Goal: Transaction & Acquisition: Download file/media

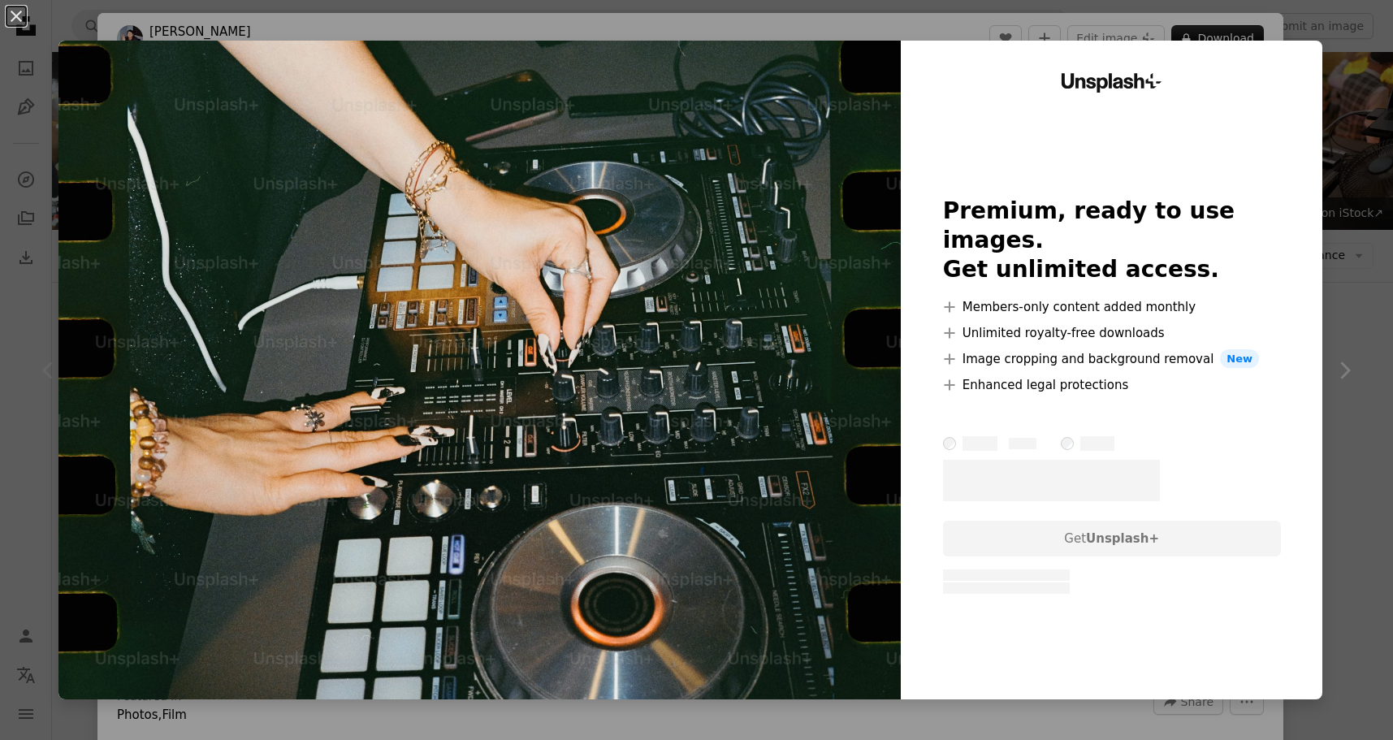
scroll to position [274, 0]
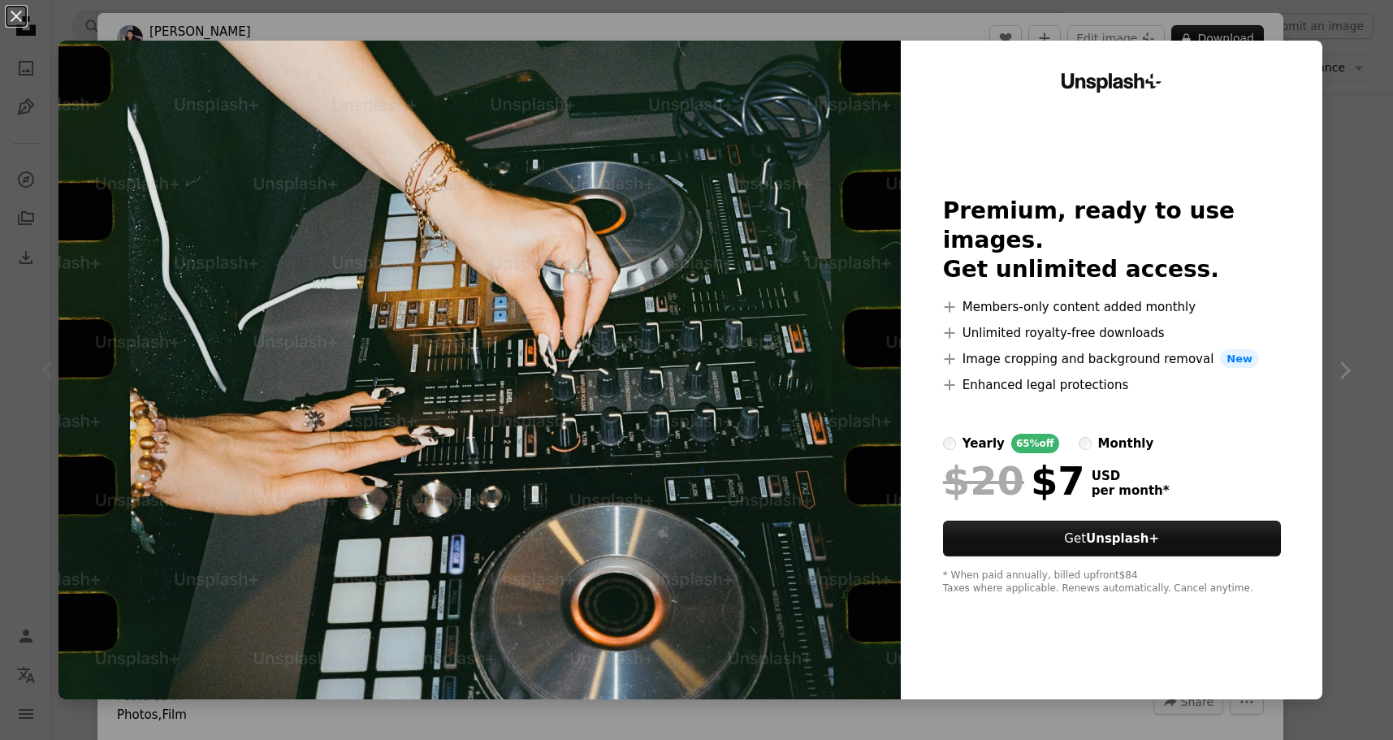
click at [1363, 292] on div "An X shape Unsplash+ Premium, ready to use images. Get unlimited access. A plus…" at bounding box center [696, 370] width 1393 height 740
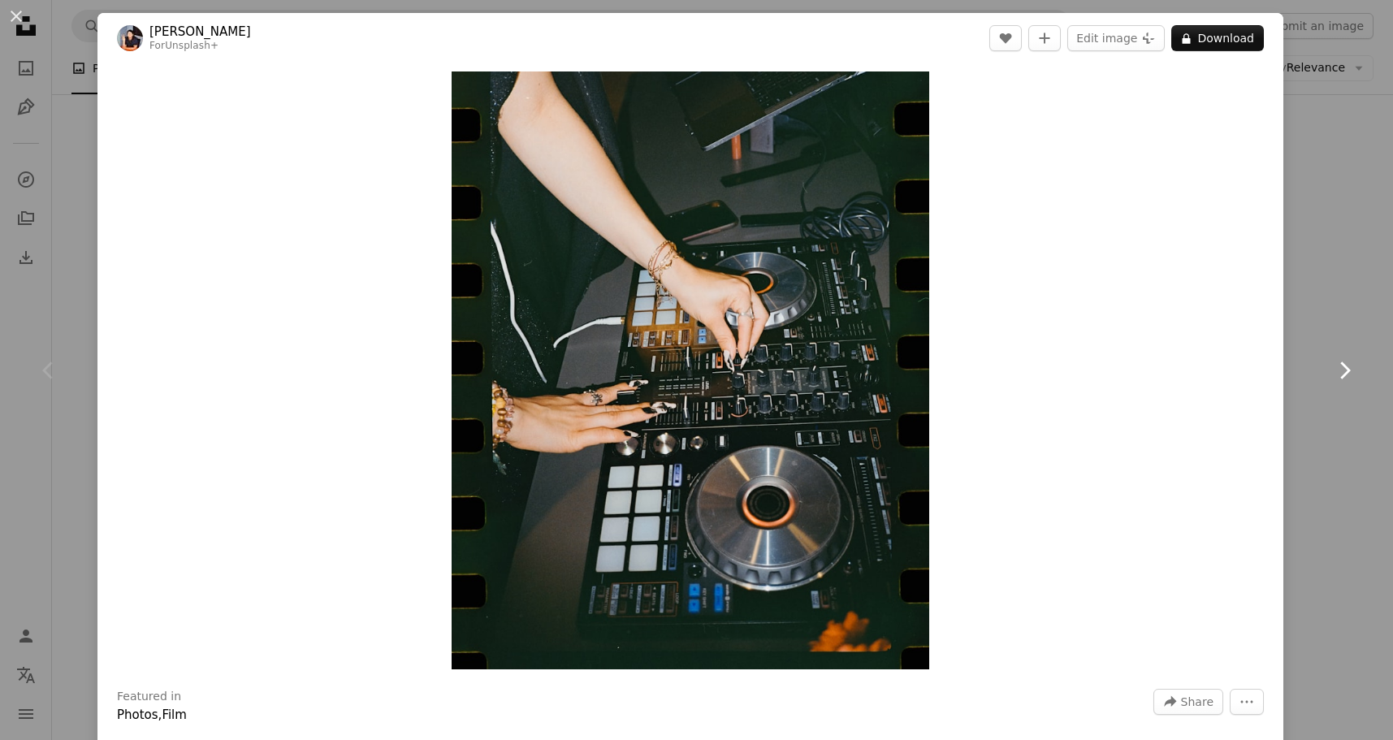
click at [1328, 300] on link "Chevron right" at bounding box center [1344, 370] width 97 height 156
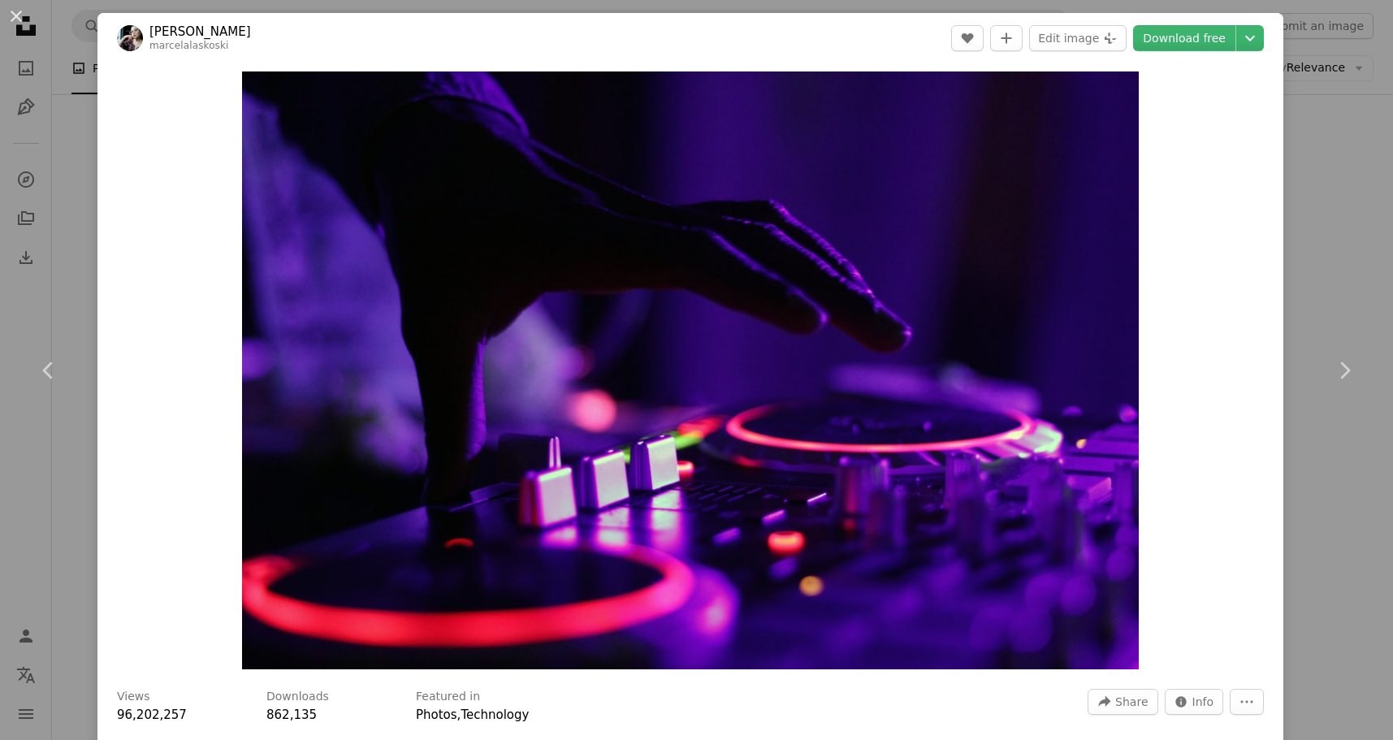
click at [1344, 274] on div "An X shape Chevron left Chevron right [PERSON_NAME] marcelalaskoski A heart A p…" at bounding box center [696, 370] width 1393 height 740
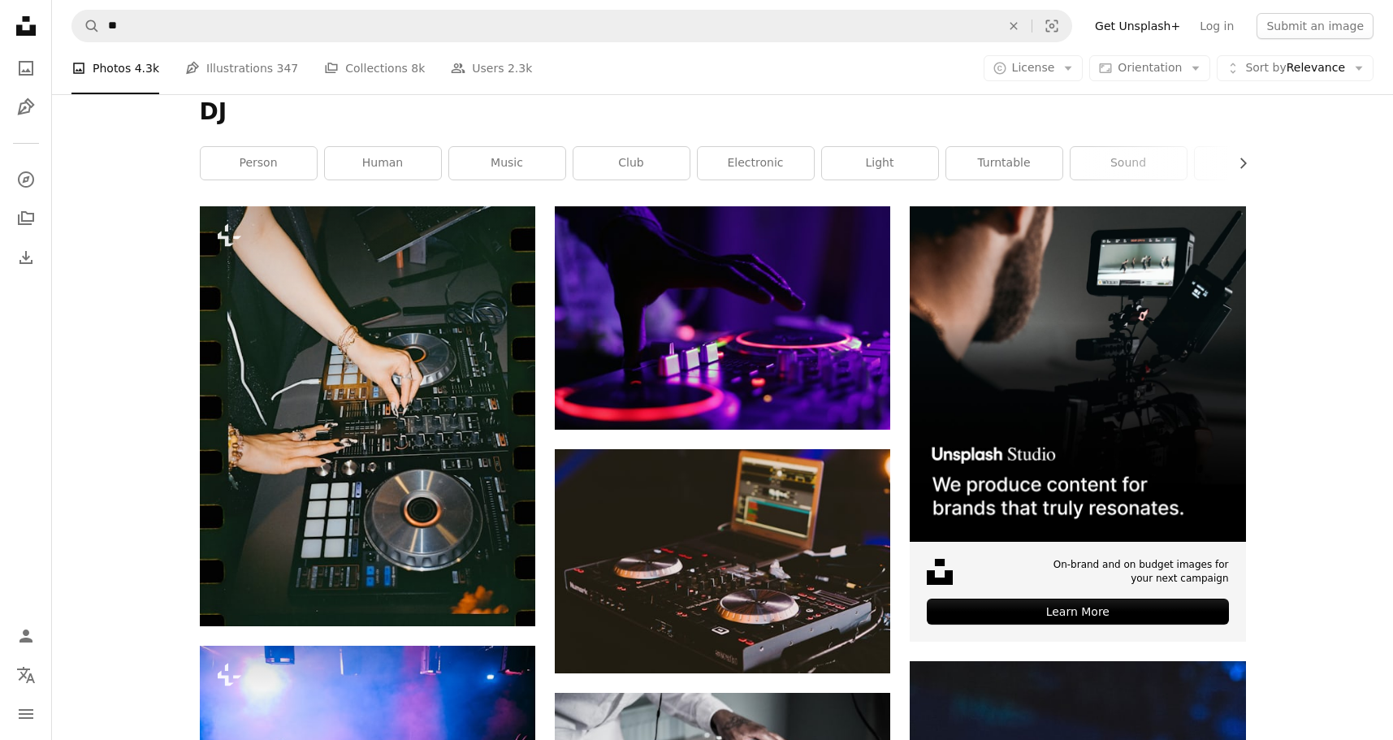
scroll to position [183, 0]
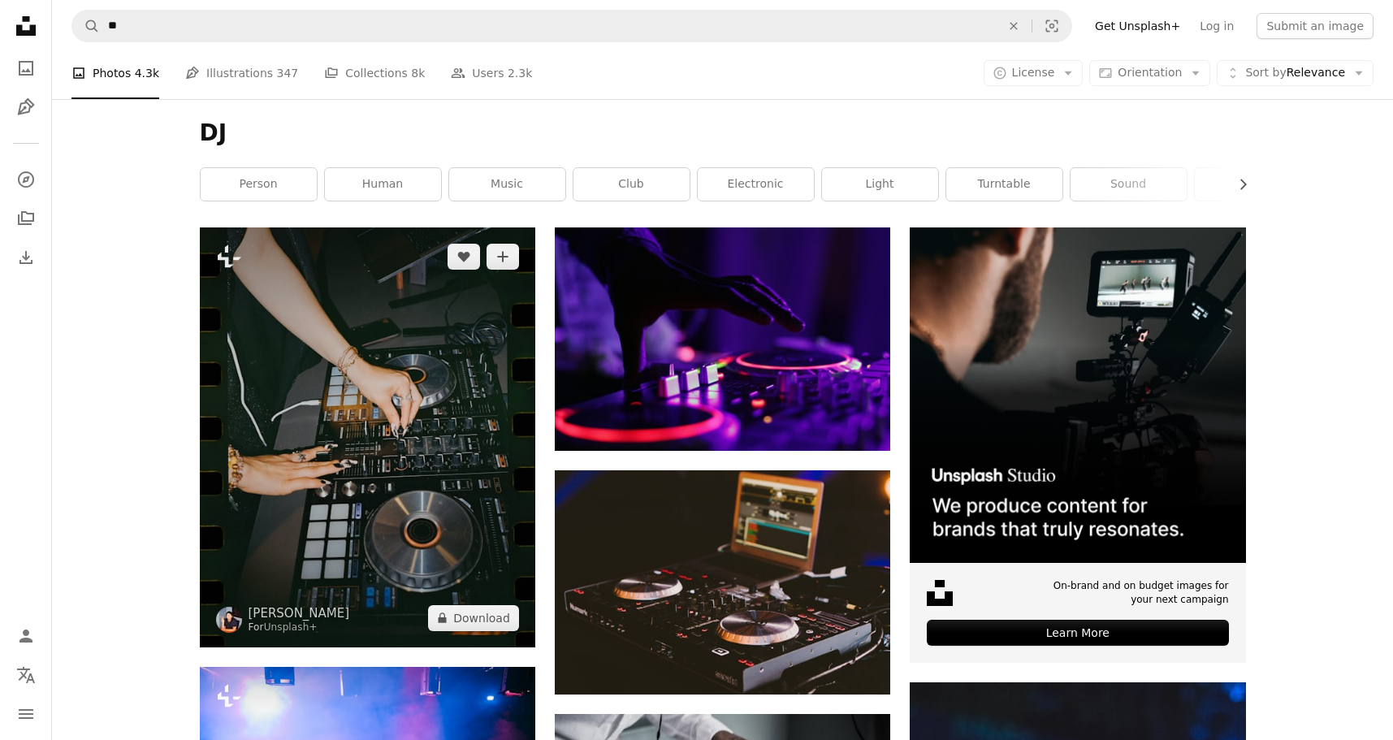
click at [442, 354] on img at bounding box center [367, 437] width 335 height 420
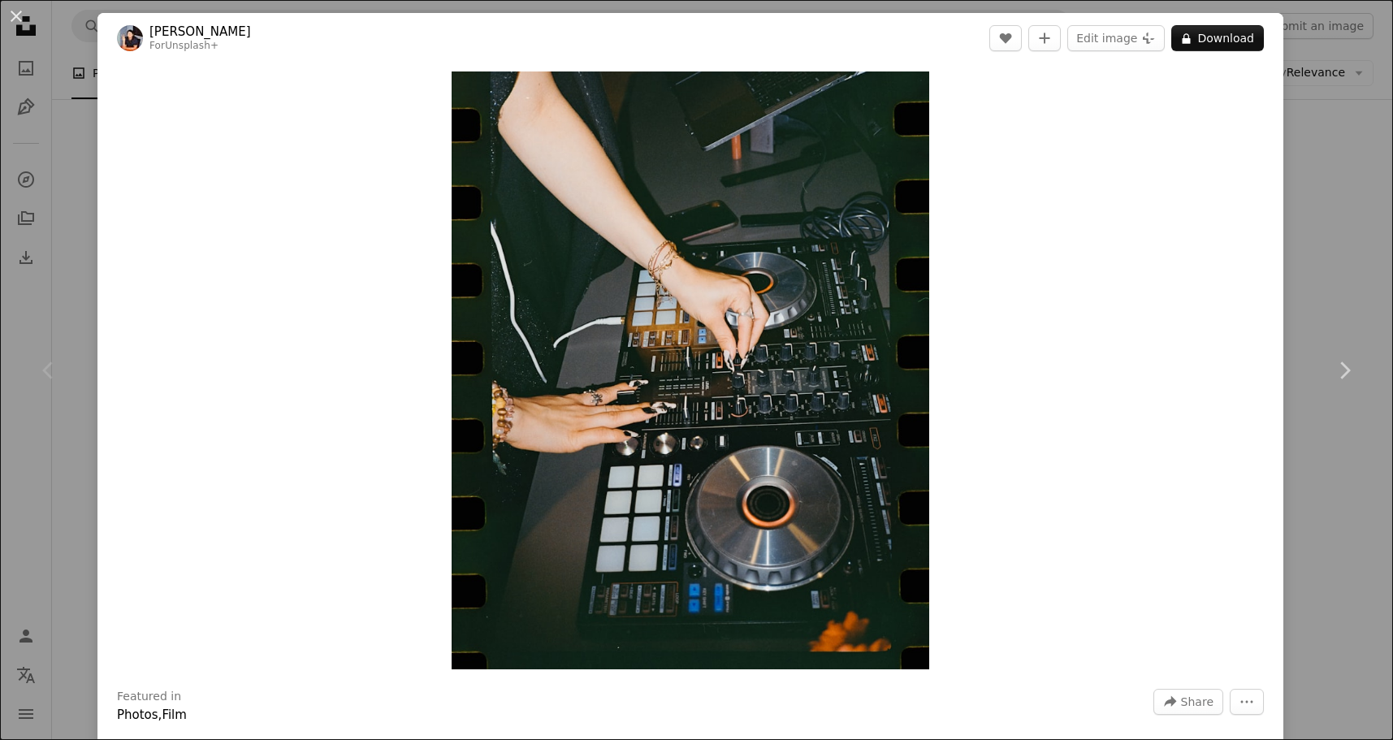
click at [184, 36] on link "[PERSON_NAME]" at bounding box center [200, 32] width 102 height 16
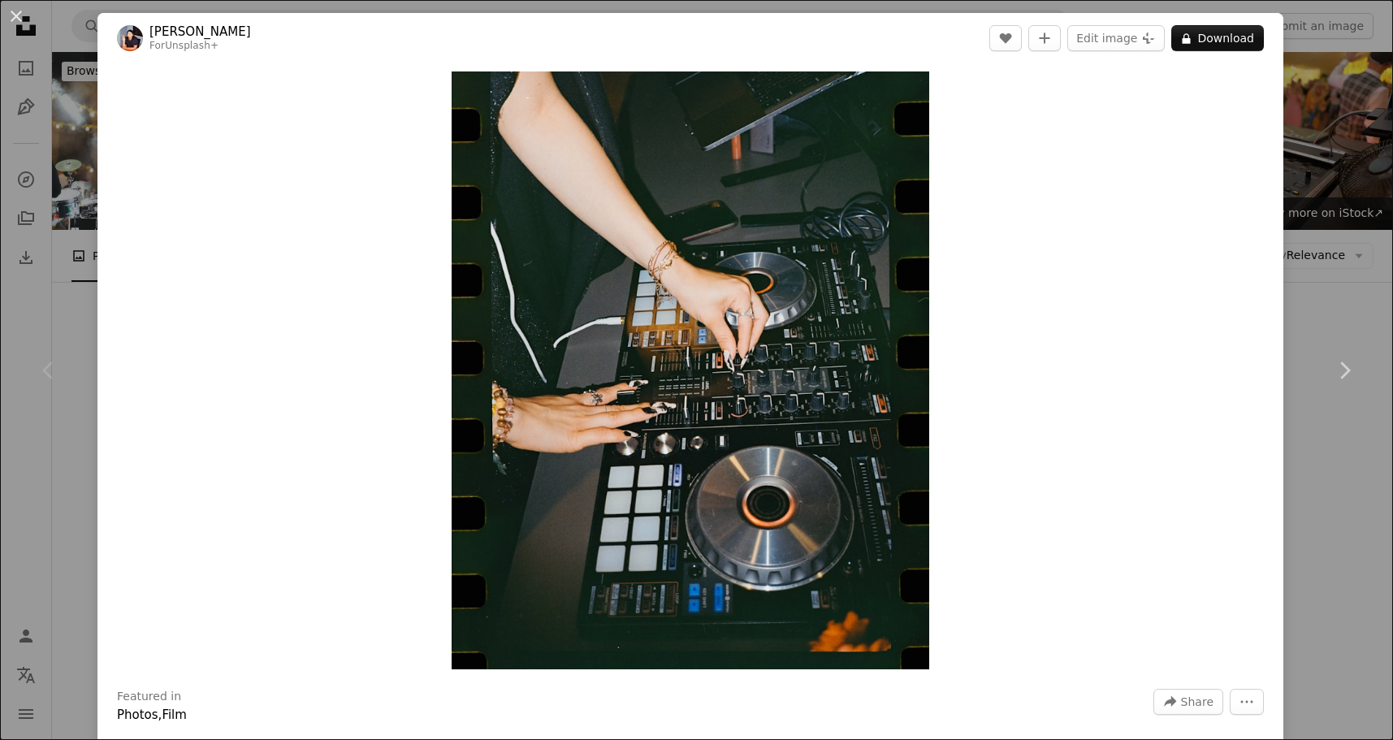
scroll to position [183, 0]
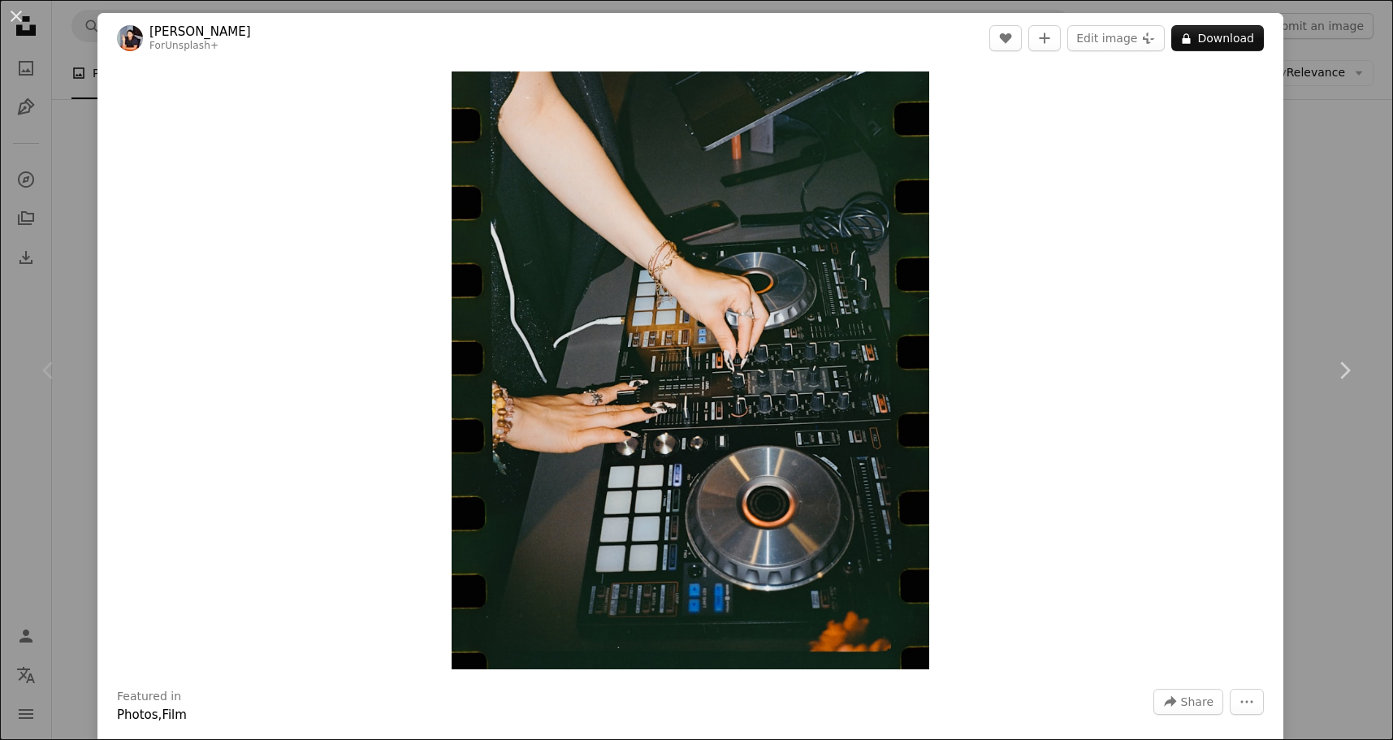
click at [80, 205] on div "An X shape Chevron left Chevron right [PERSON_NAME] For Unsplash+ A heart A plu…" at bounding box center [696, 370] width 1393 height 740
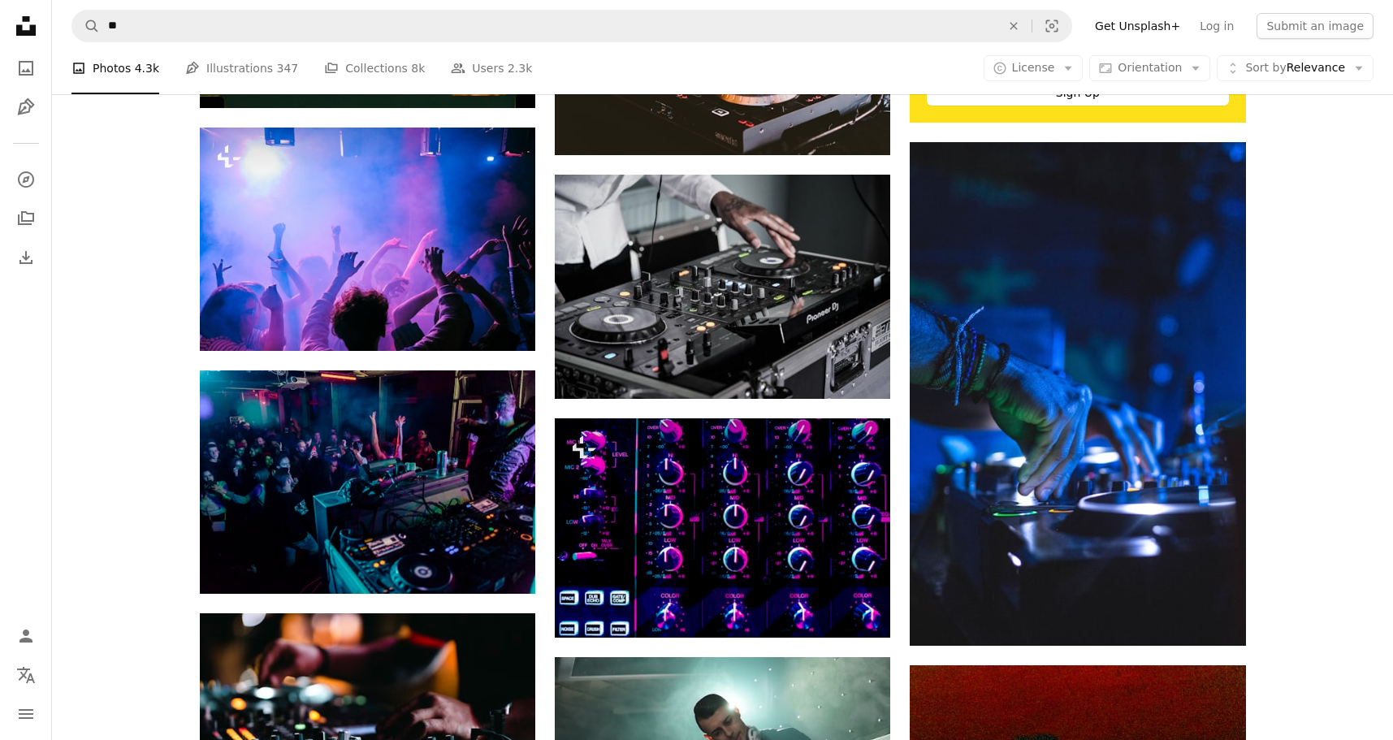
scroll to position [996, 0]
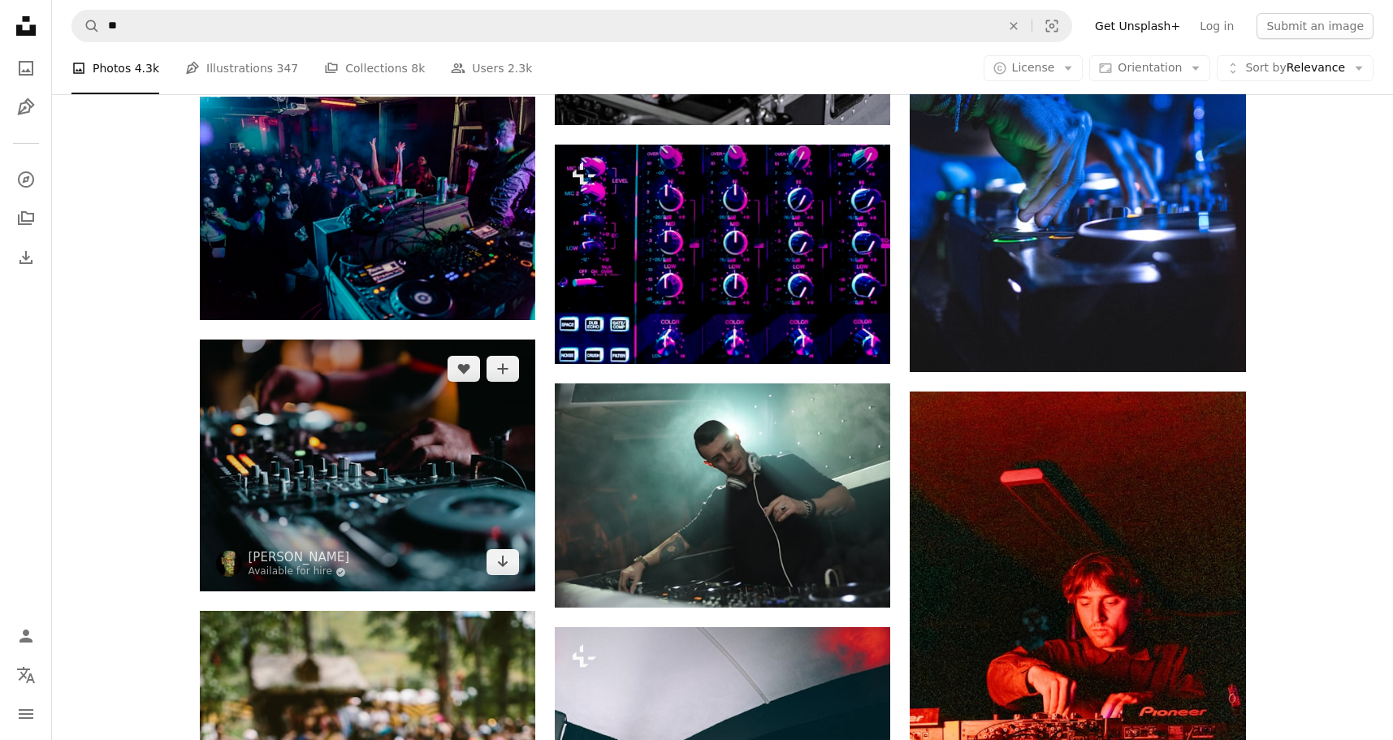
click at [352, 457] on img at bounding box center [367, 466] width 335 height 252
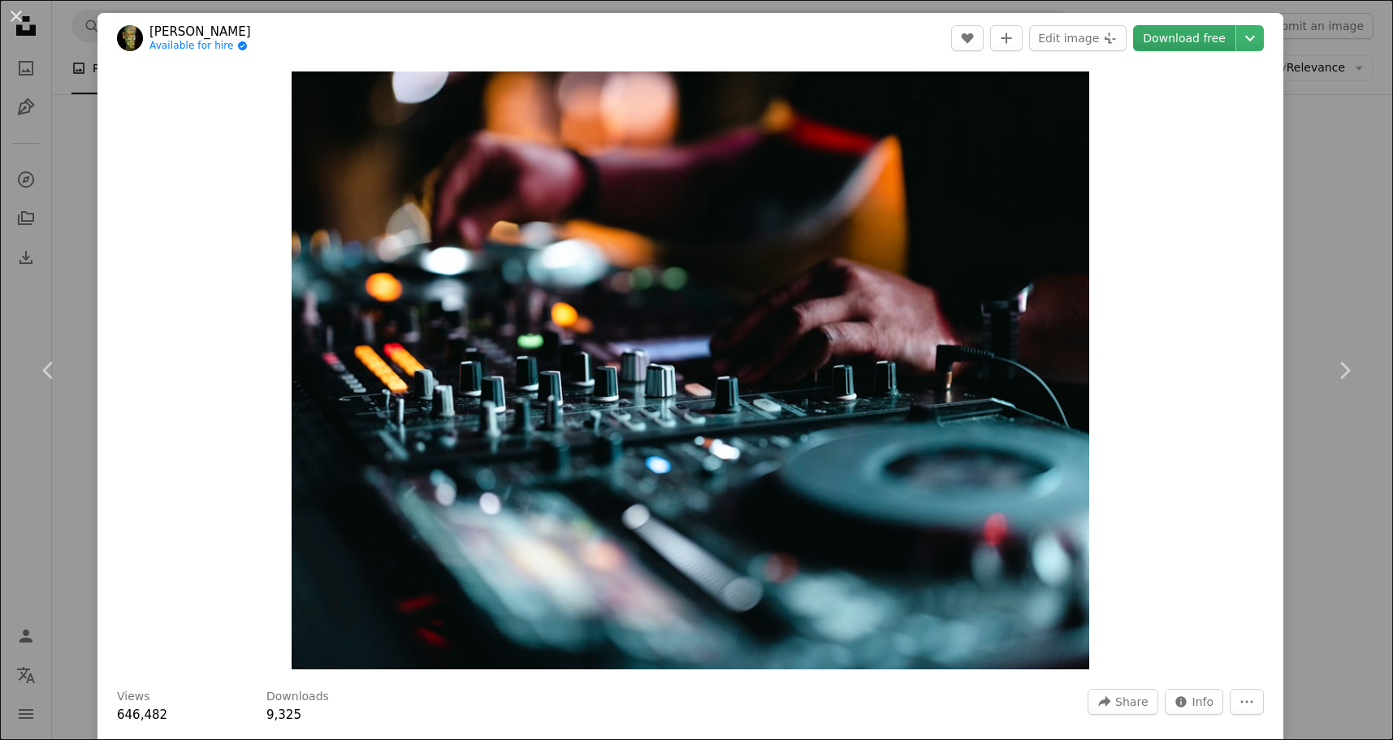
click at [1188, 42] on link "Download free" at bounding box center [1184, 38] width 102 height 26
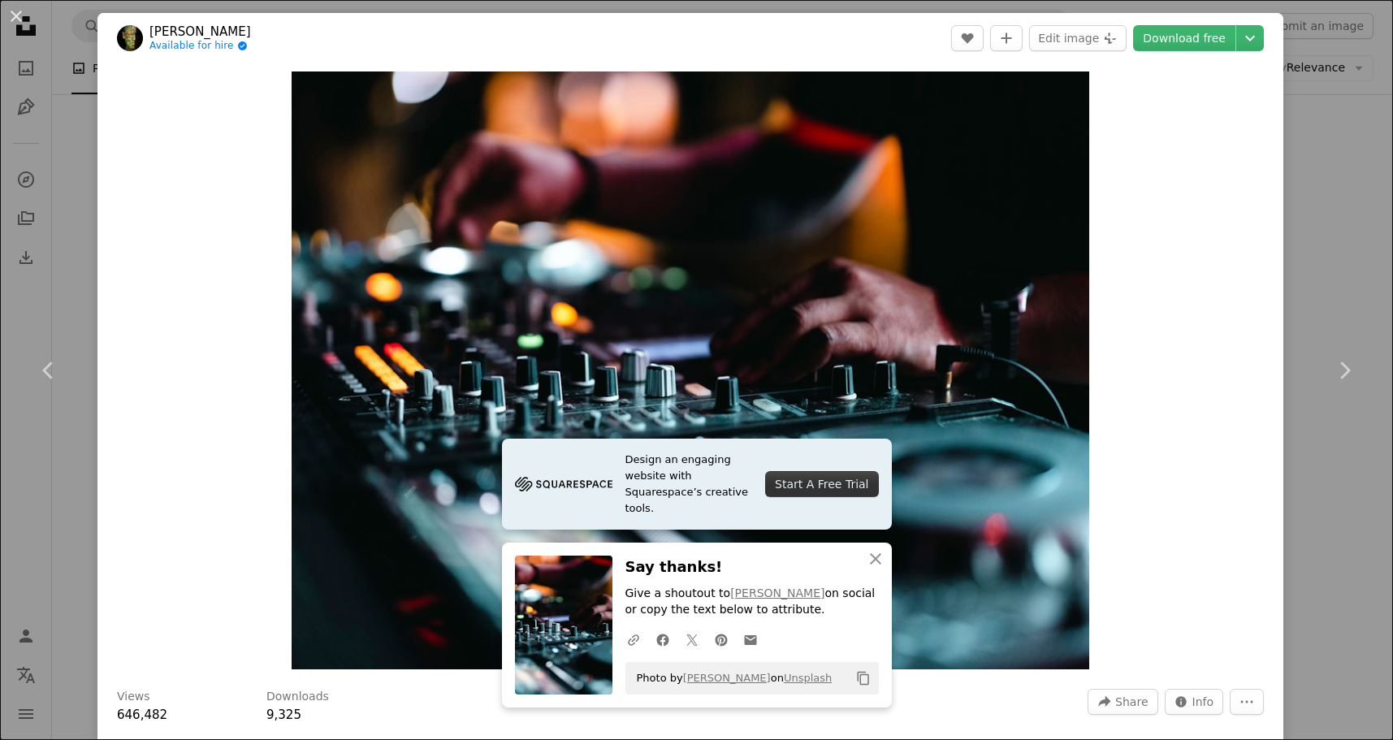
click at [1345, 219] on div "An X shape Chevron left Chevron right Design an engaging website with Squarespa…" at bounding box center [696, 370] width 1393 height 740
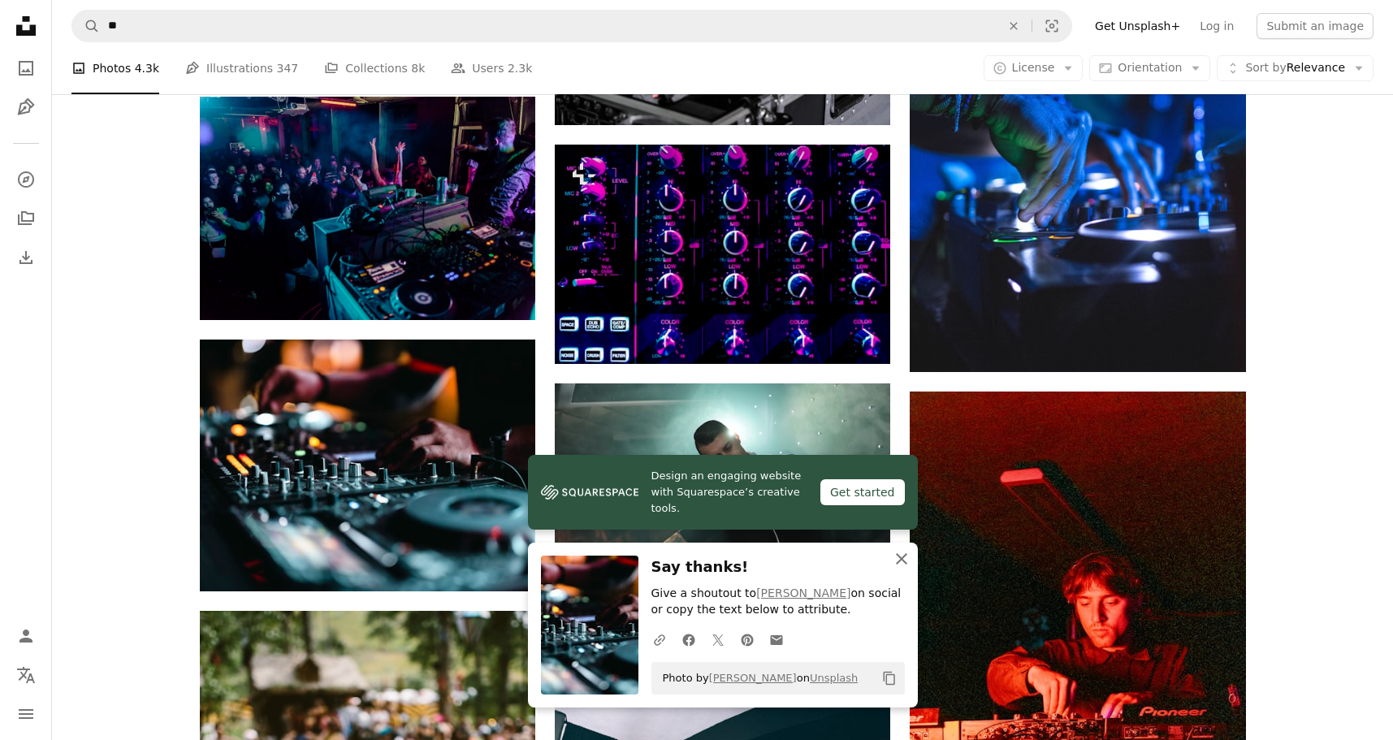
click at [899, 558] on icon "An X shape" at bounding box center [901, 558] width 19 height 19
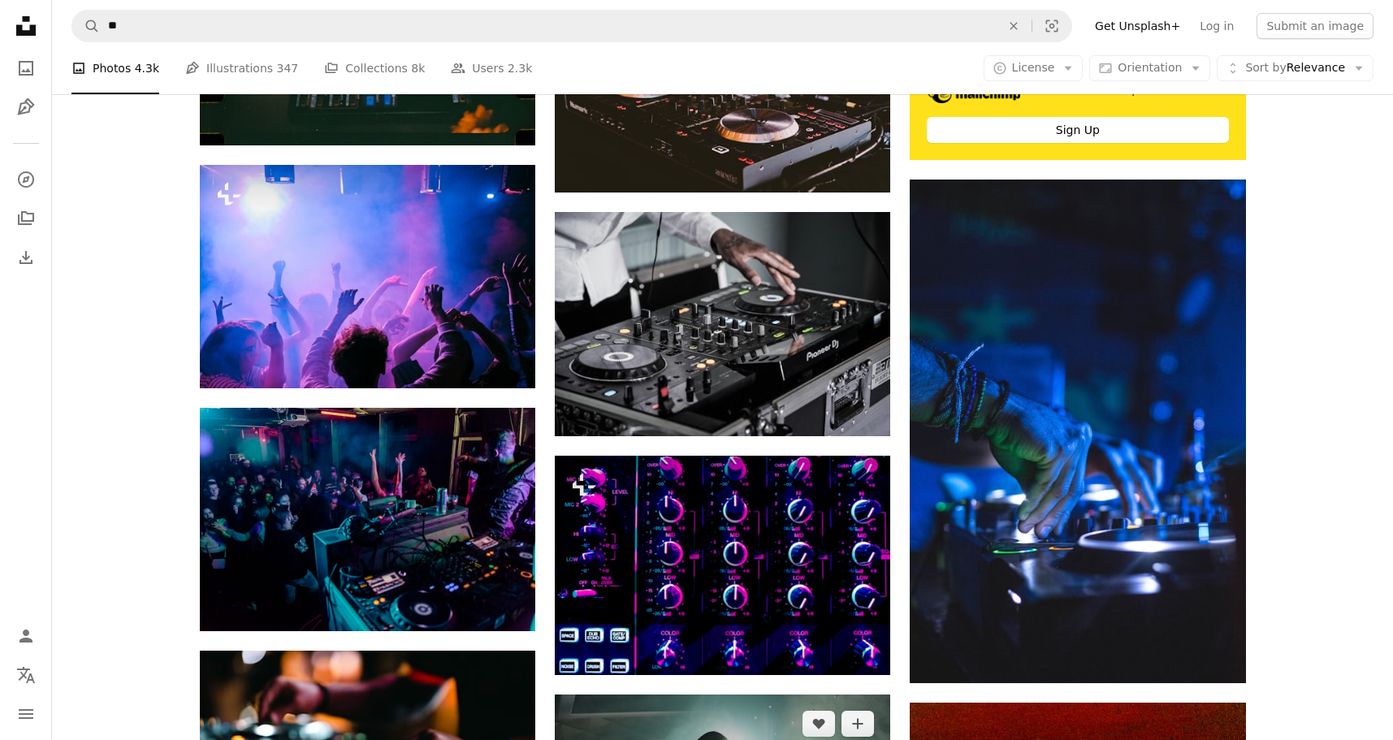
scroll to position [664, 0]
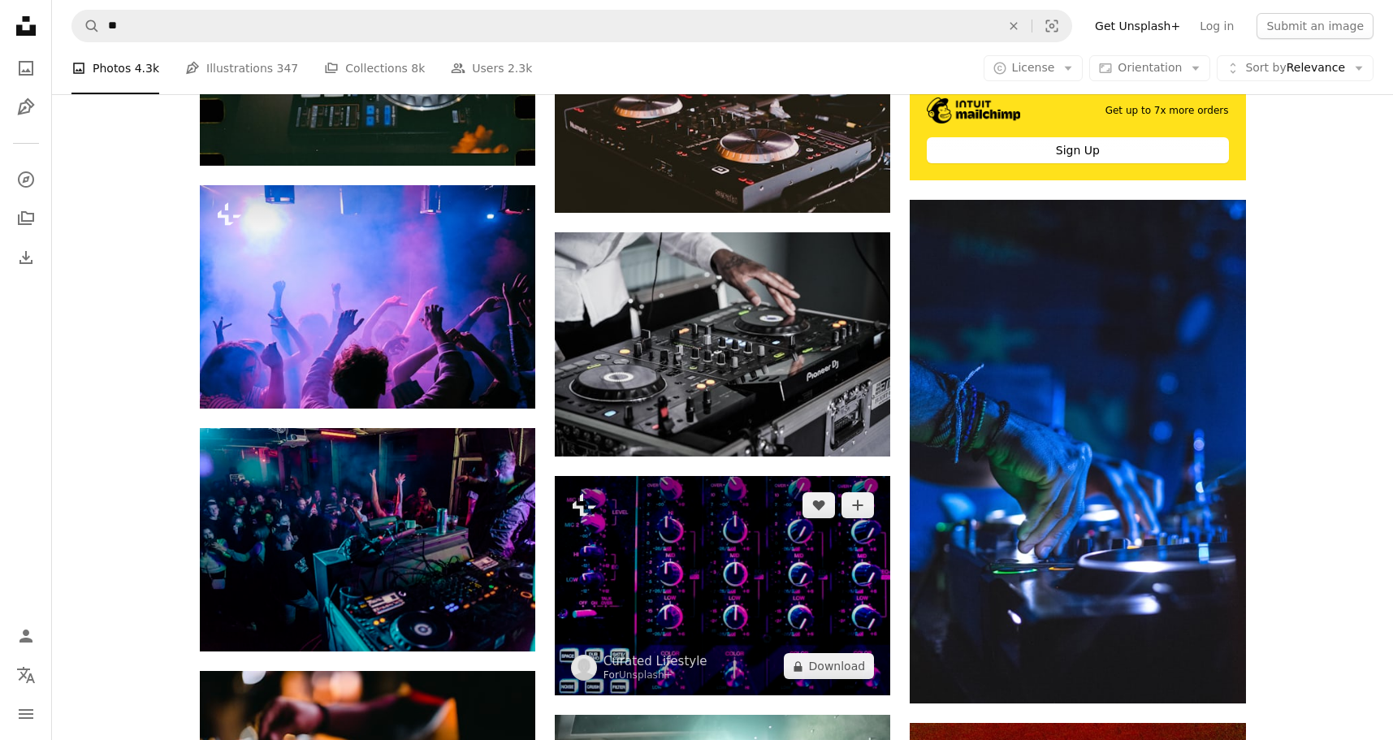
click at [769, 539] on img at bounding box center [722, 585] width 335 height 219
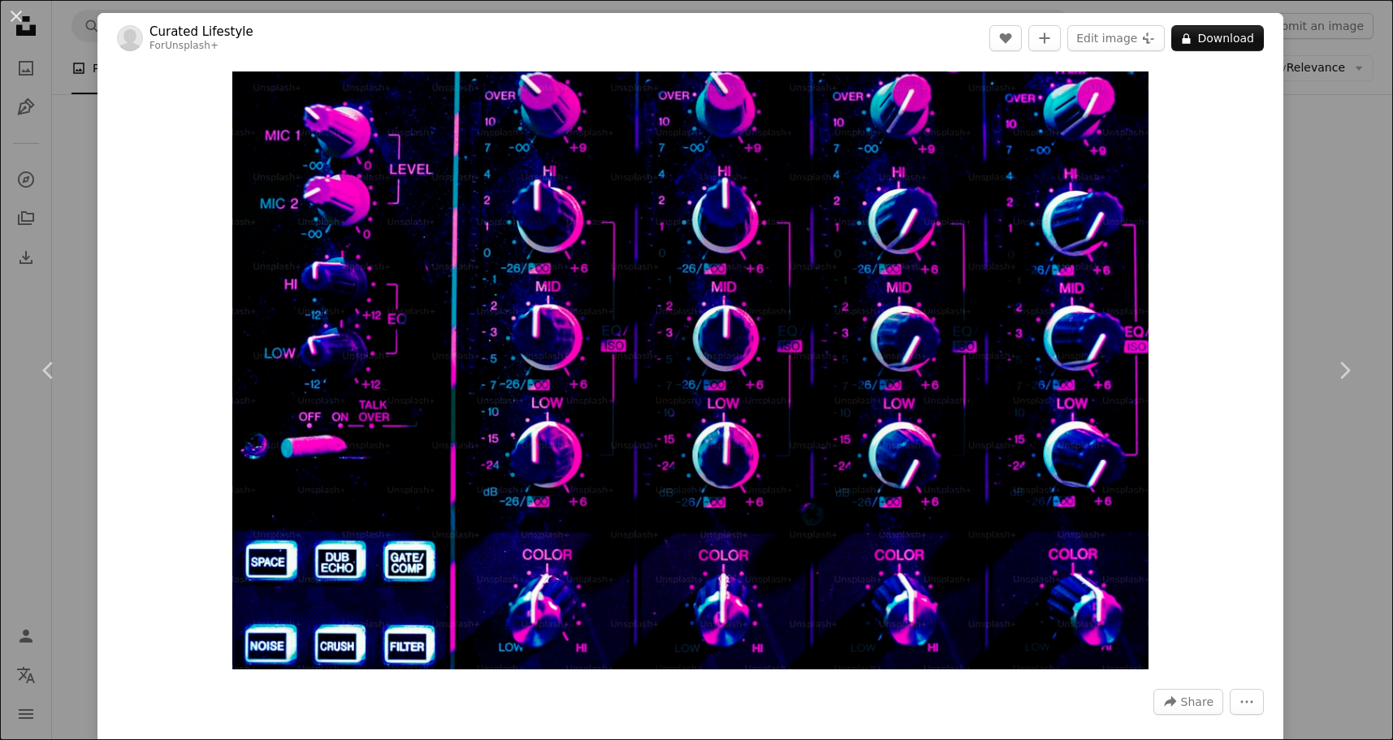
click at [1339, 266] on div "An X shape Chevron left Chevron right Curated Lifestyle For Unsplash+ A heart A…" at bounding box center [696, 370] width 1393 height 740
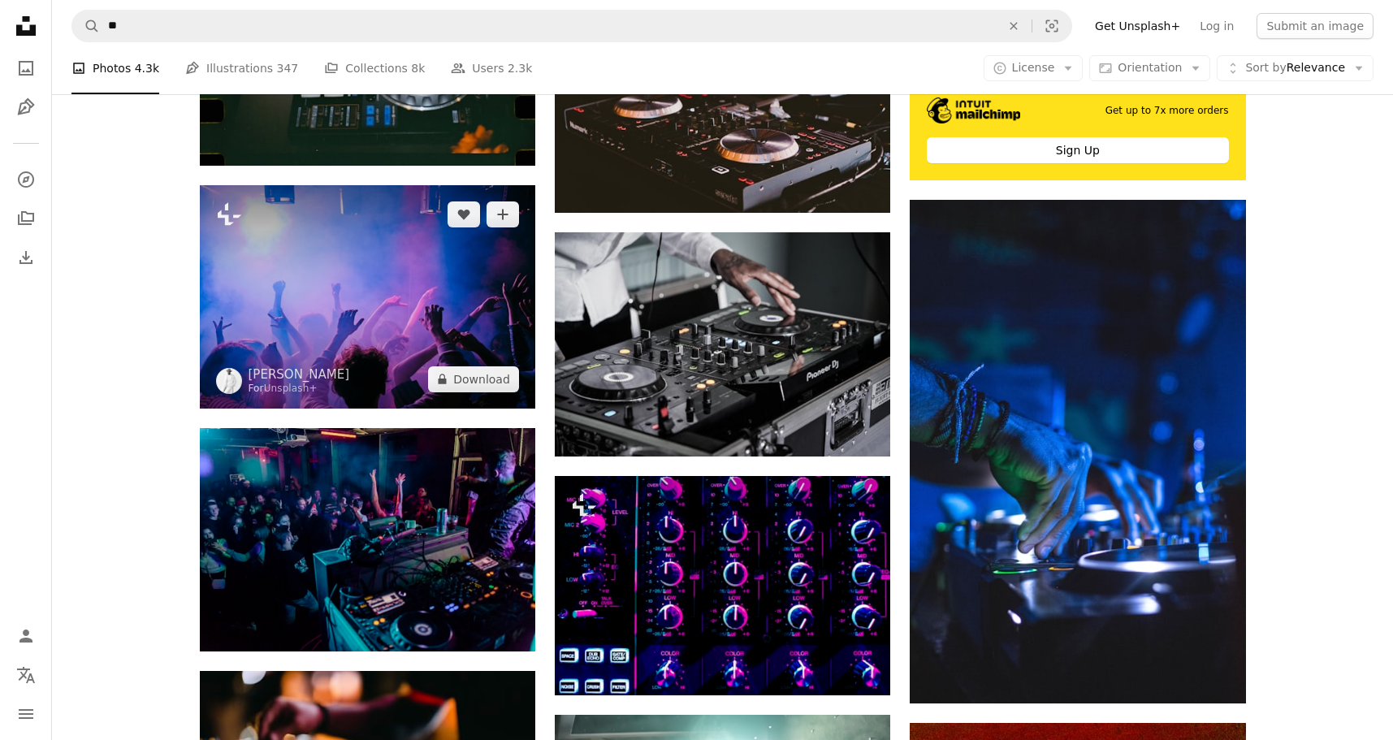
click at [436, 268] on img at bounding box center [367, 296] width 335 height 223
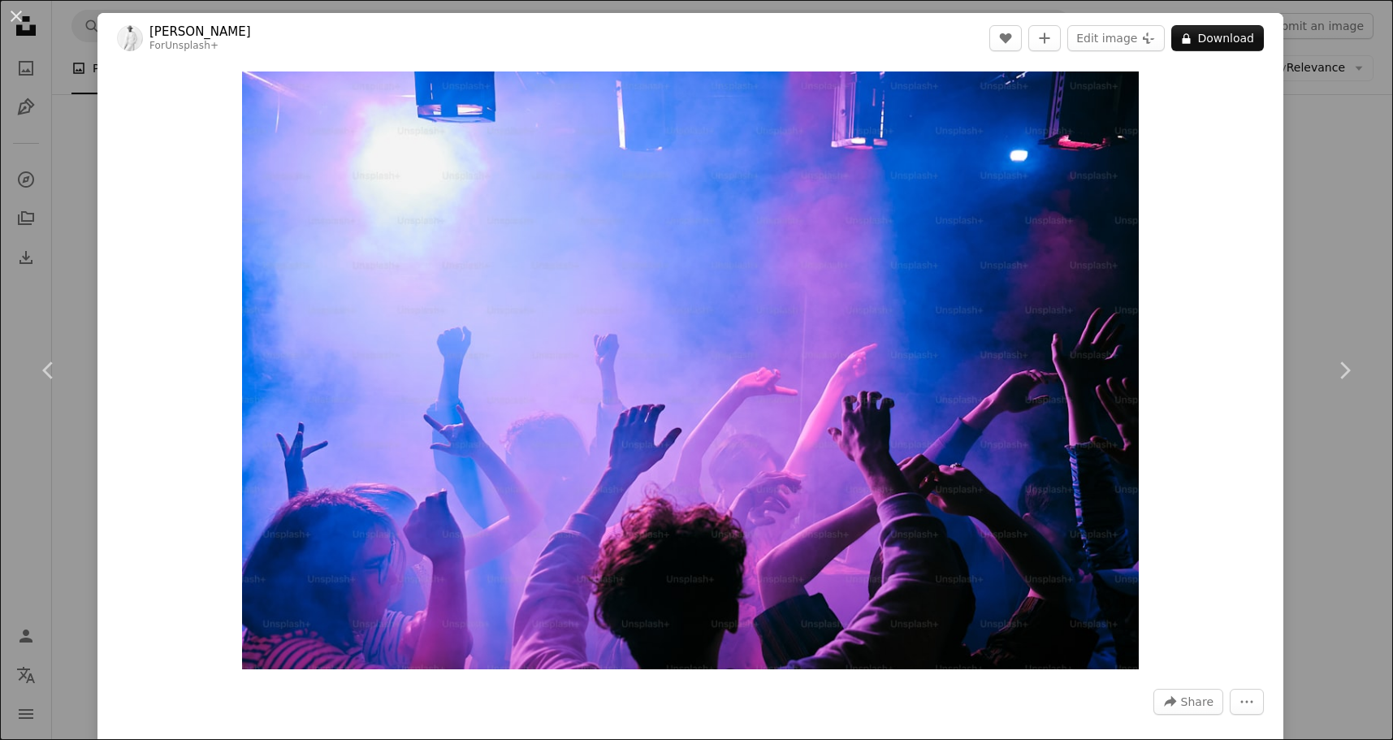
click at [1368, 205] on div "An X shape Chevron left Chevron right [PERSON_NAME] For Unsplash+ A heart A plu…" at bounding box center [696, 370] width 1393 height 740
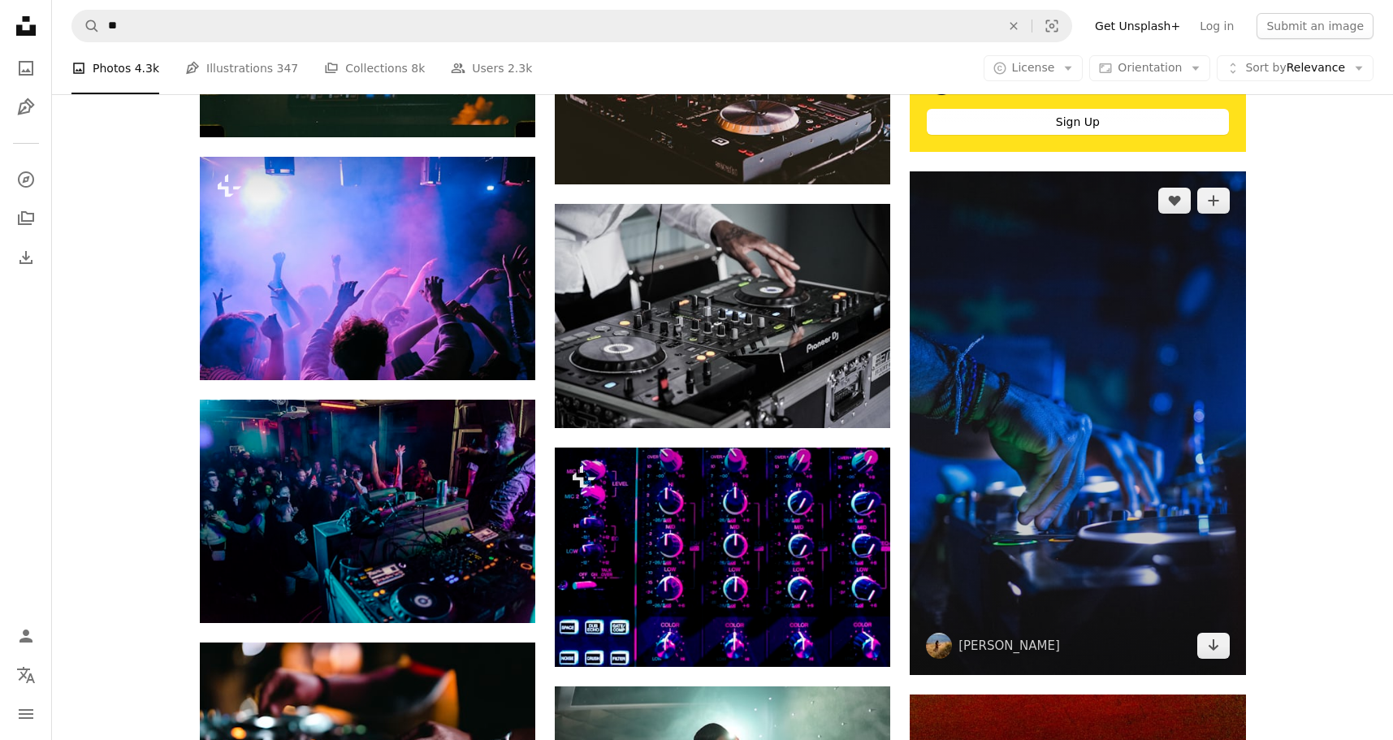
scroll to position [710, 0]
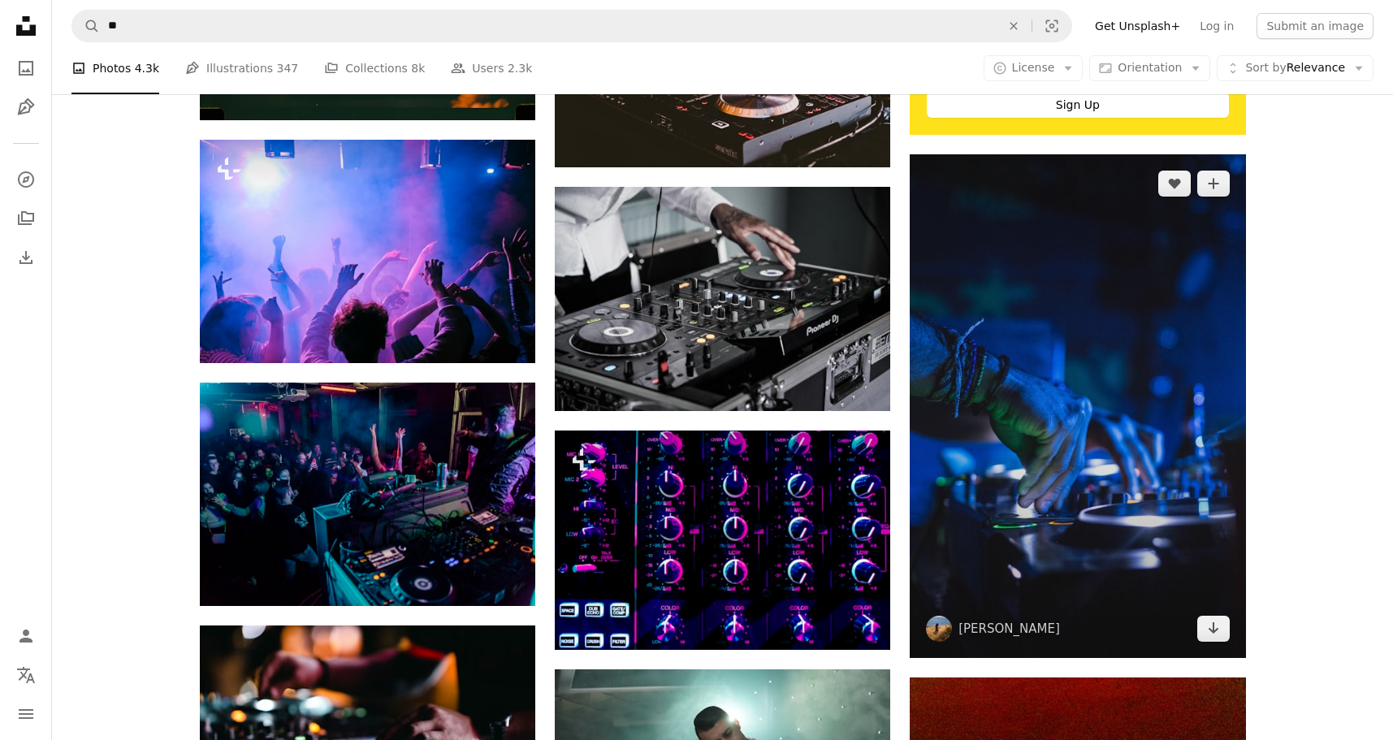
click at [1059, 399] on img at bounding box center [1077, 406] width 335 height 504
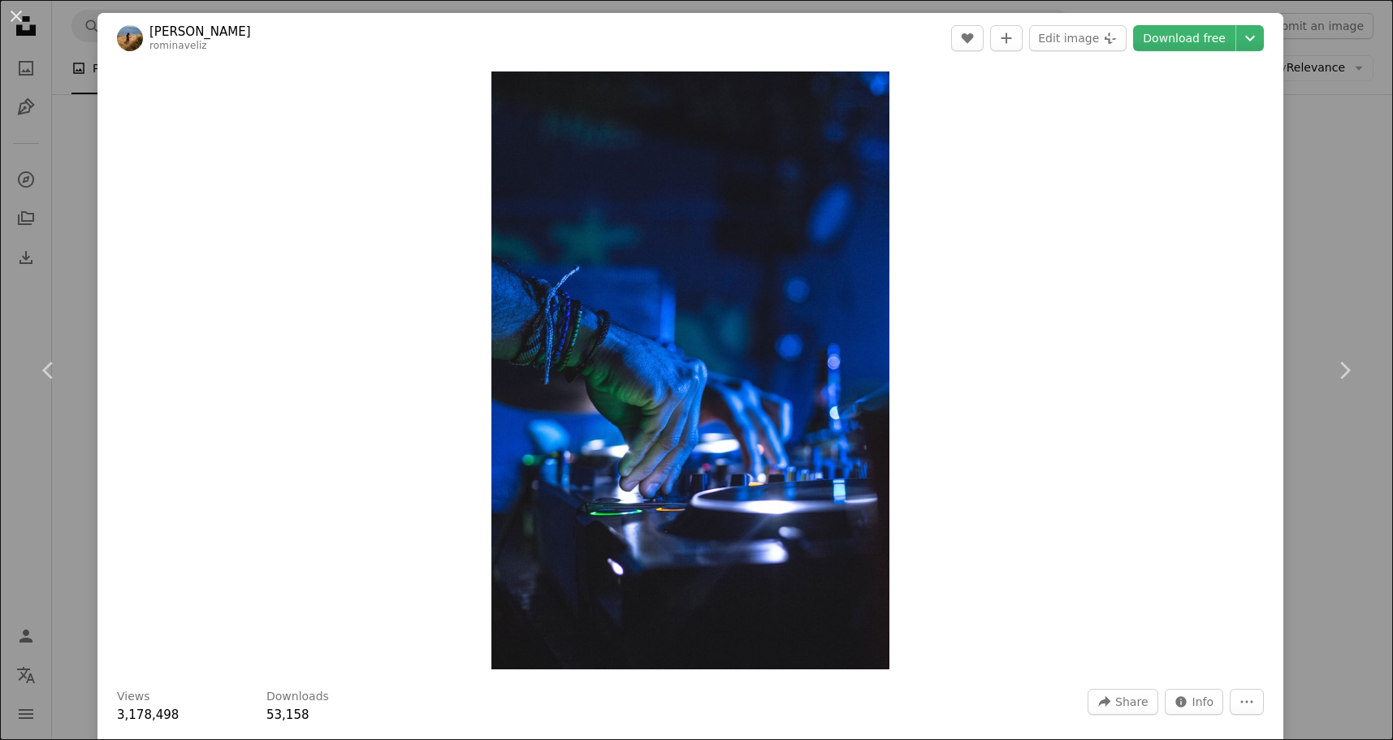
click at [1361, 240] on div "An X shape Chevron left Chevron right [PERSON_NAME] rominaveliz A heart A plus …" at bounding box center [696, 370] width 1393 height 740
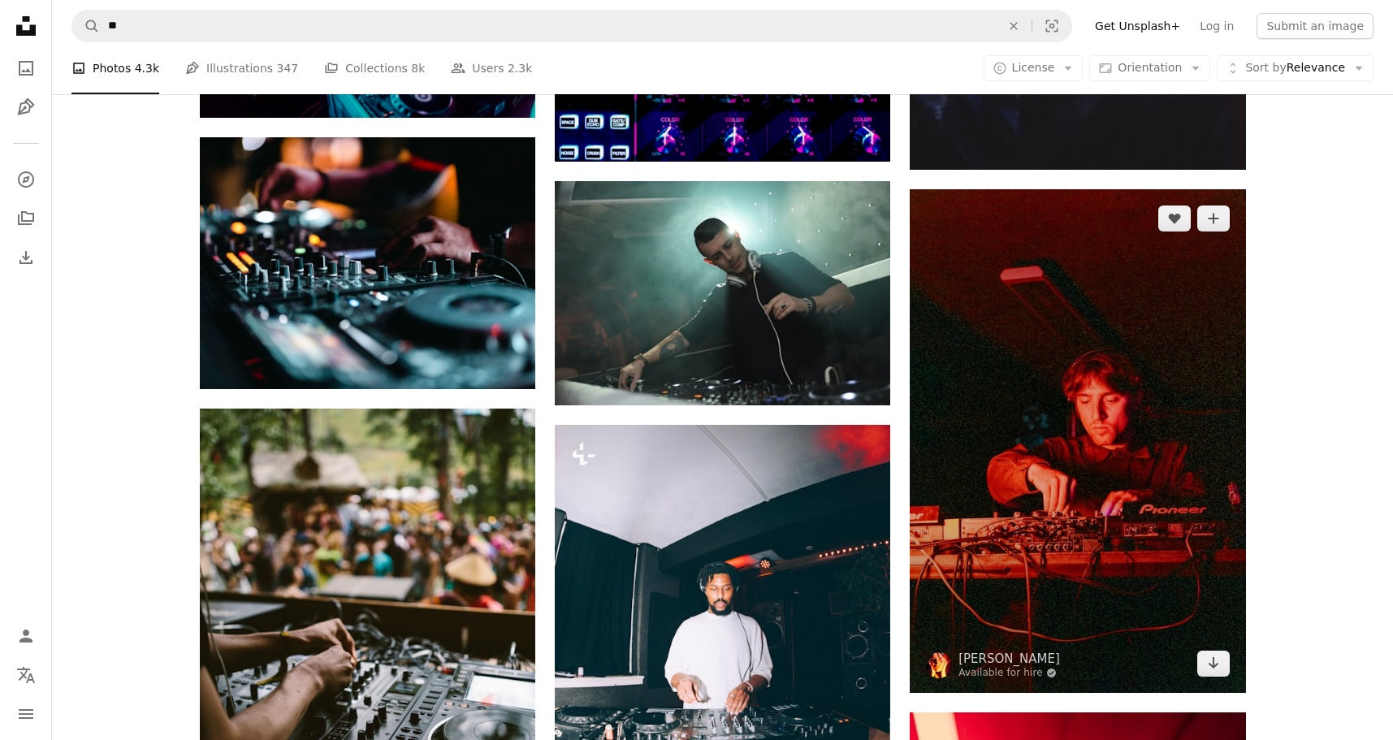
scroll to position [1200, 0]
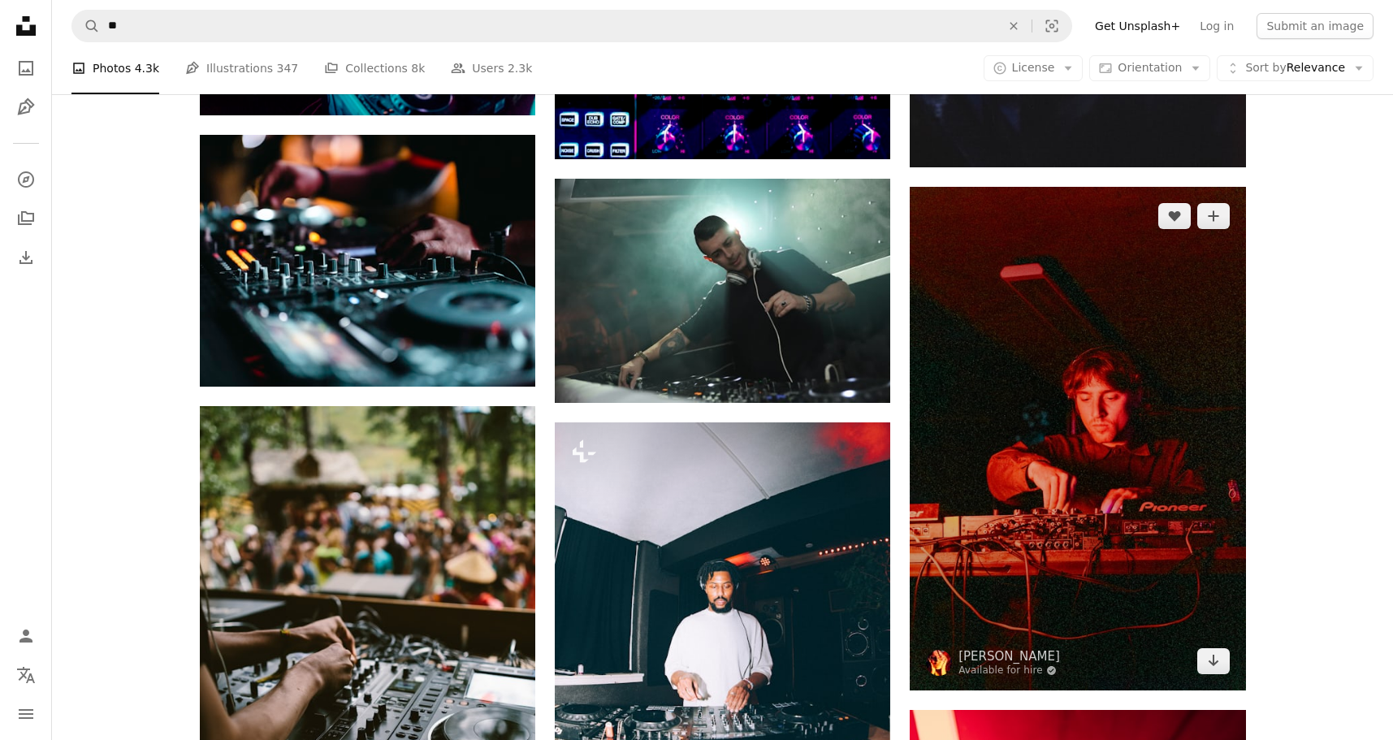
click at [1011, 423] on img at bounding box center [1077, 439] width 335 height 504
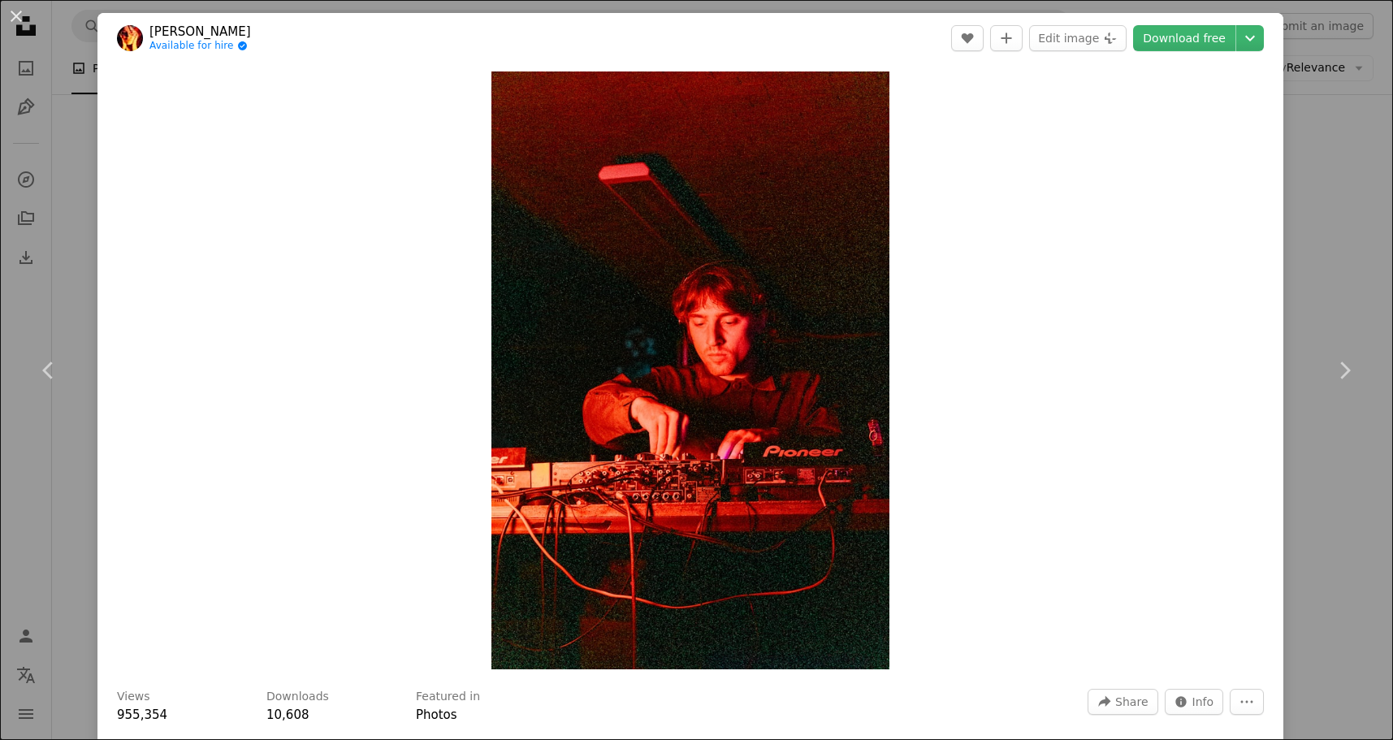
click at [198, 30] on link "[PERSON_NAME]" at bounding box center [200, 32] width 102 height 16
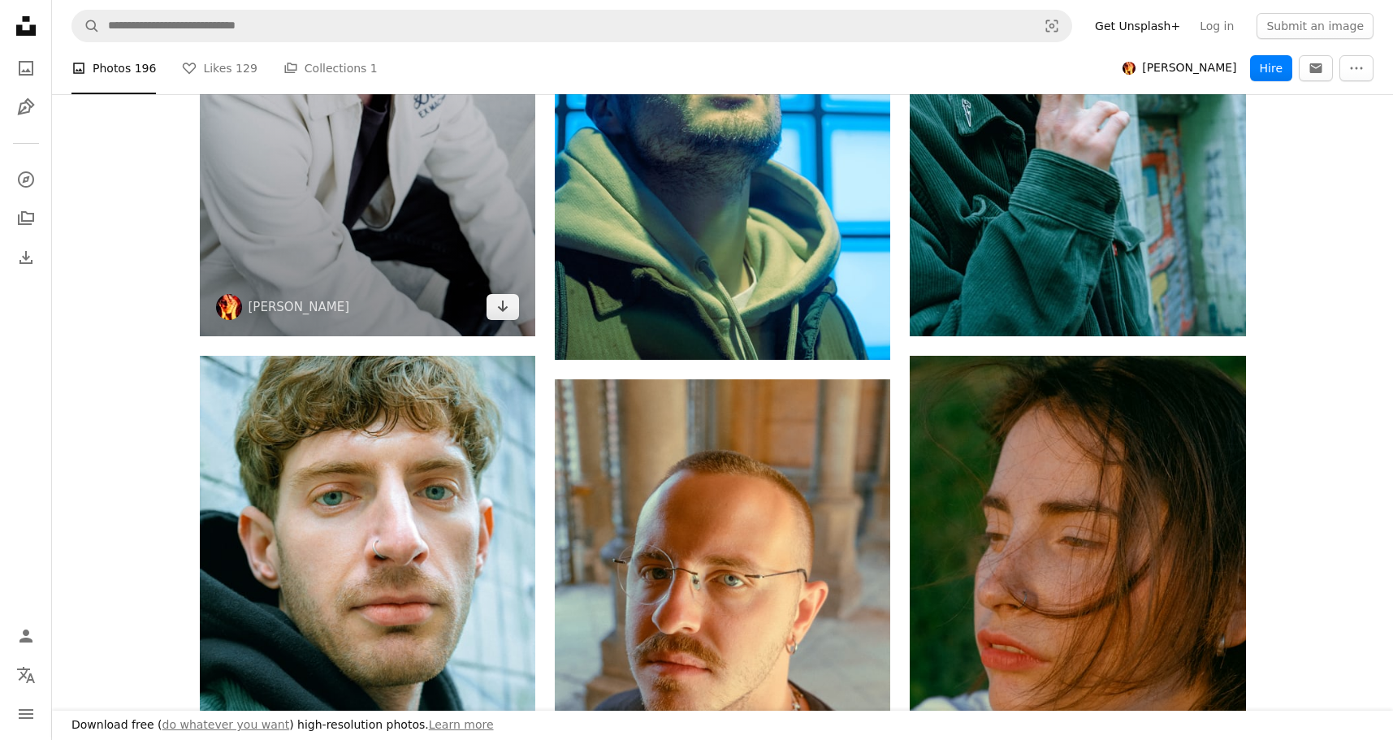
scroll to position [2454, 0]
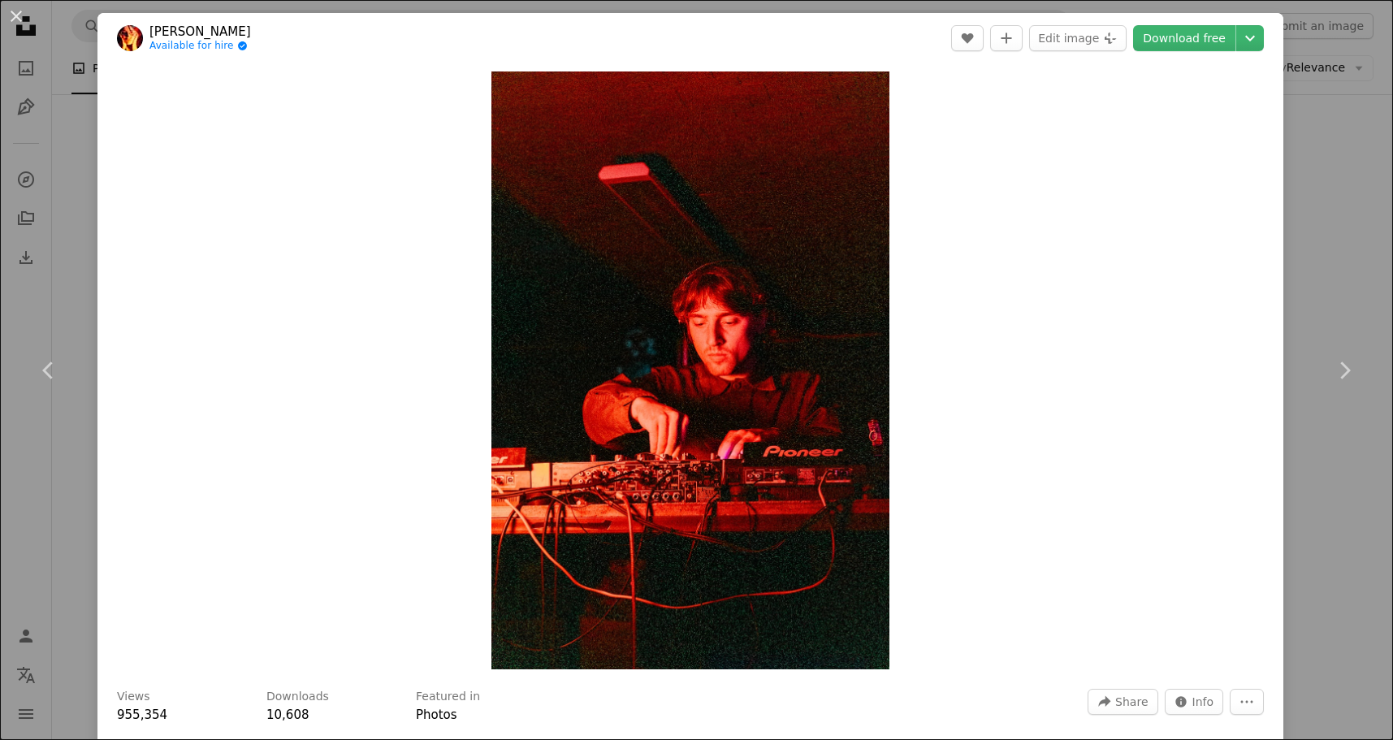
scroll to position [1200, 0]
click at [1222, 41] on link "Download free" at bounding box center [1184, 38] width 102 height 26
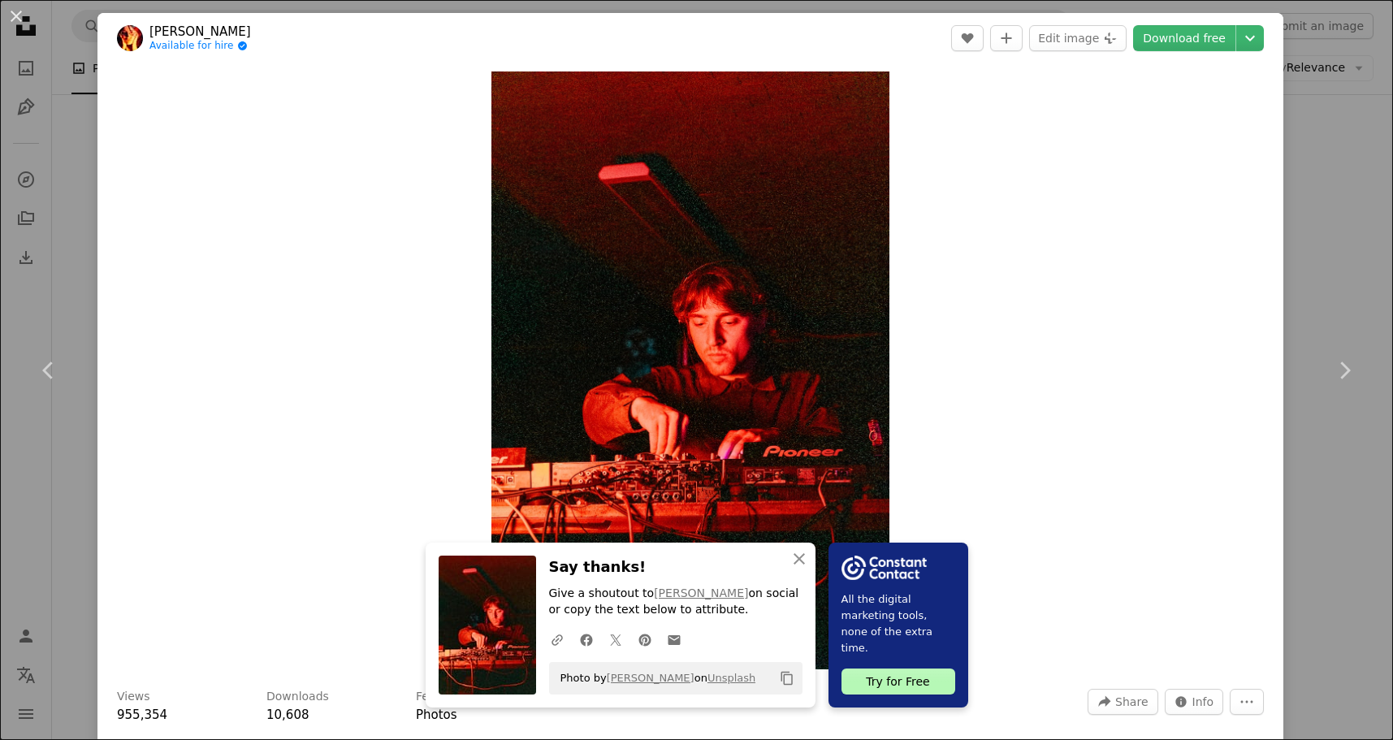
click at [1367, 232] on div "An X shape Chevron left Chevron right An X shape Close Say thanks! Give a shout…" at bounding box center [696, 370] width 1393 height 740
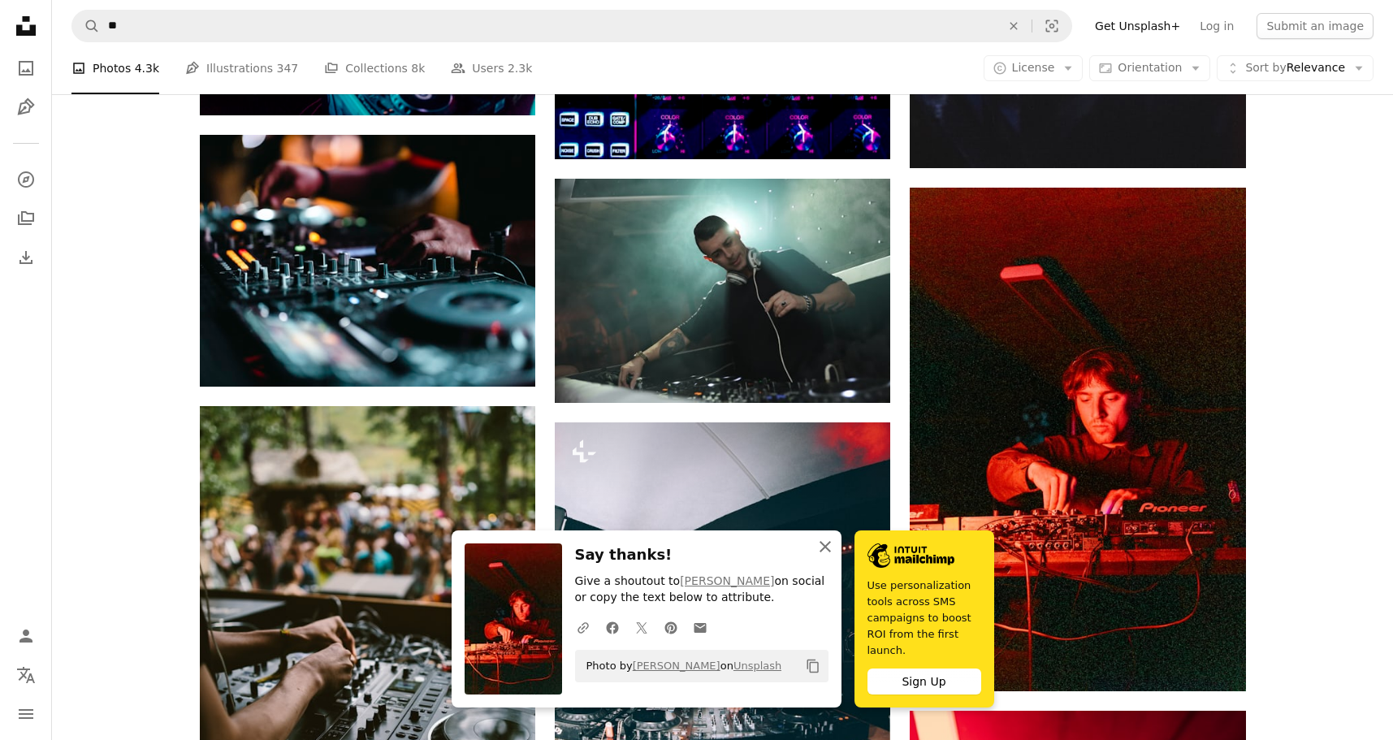
click at [821, 551] on icon "An X shape" at bounding box center [824, 546] width 19 height 19
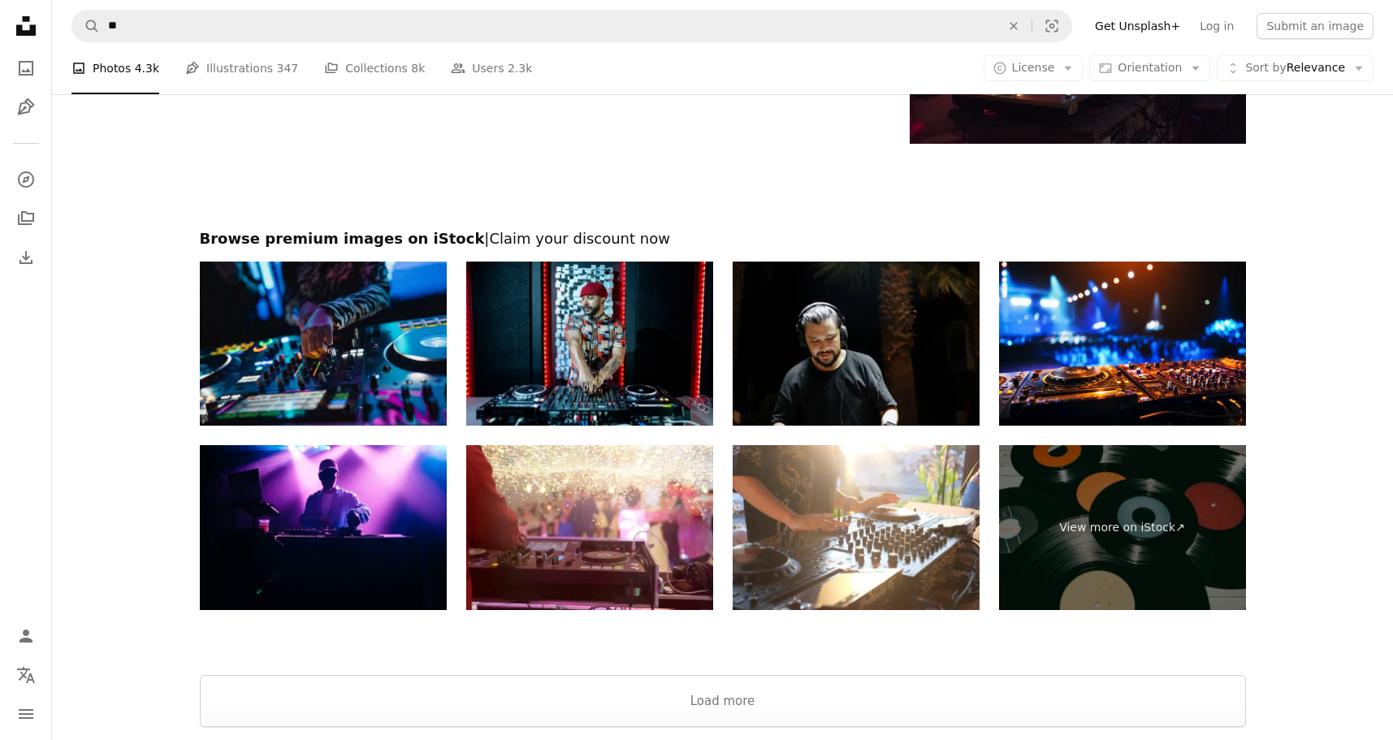
scroll to position [3082, 0]
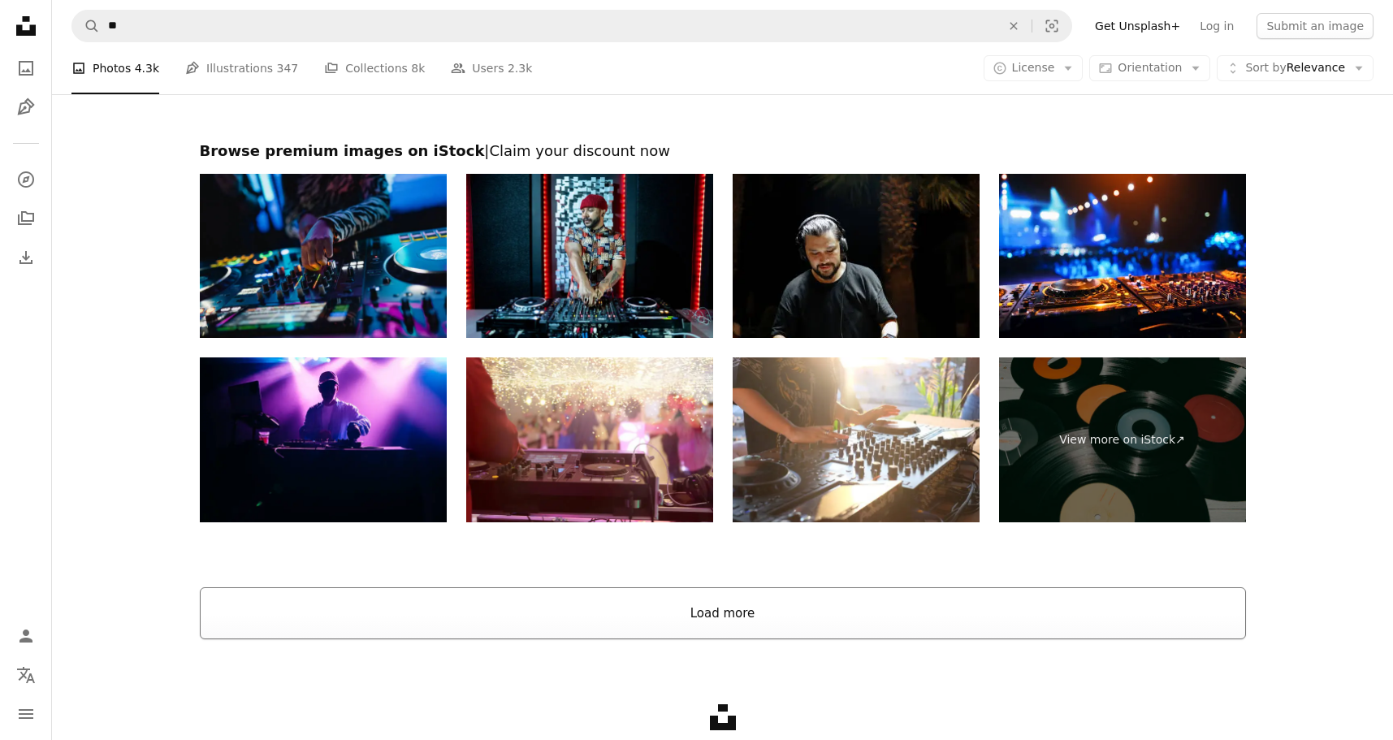
click at [831, 612] on button "Load more" at bounding box center [723, 613] width 1046 height 52
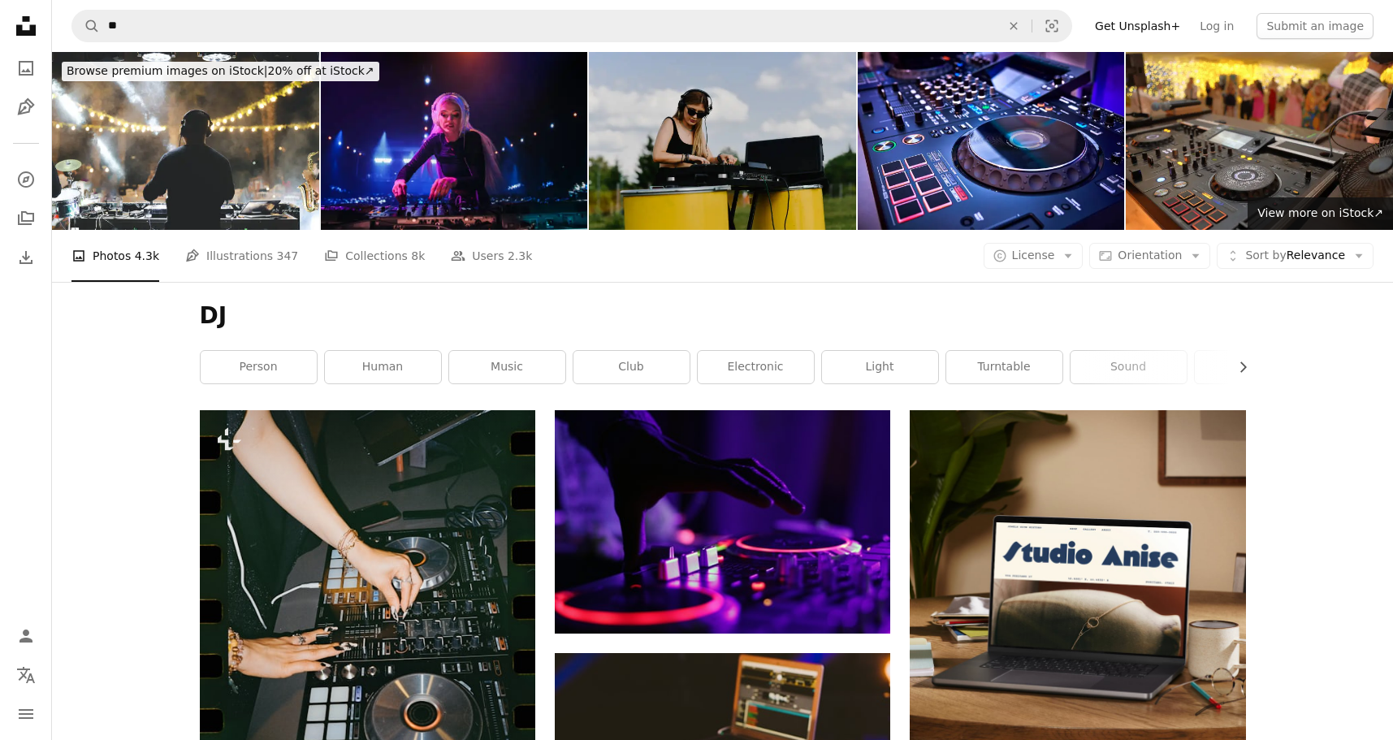
scroll to position [0, 0]
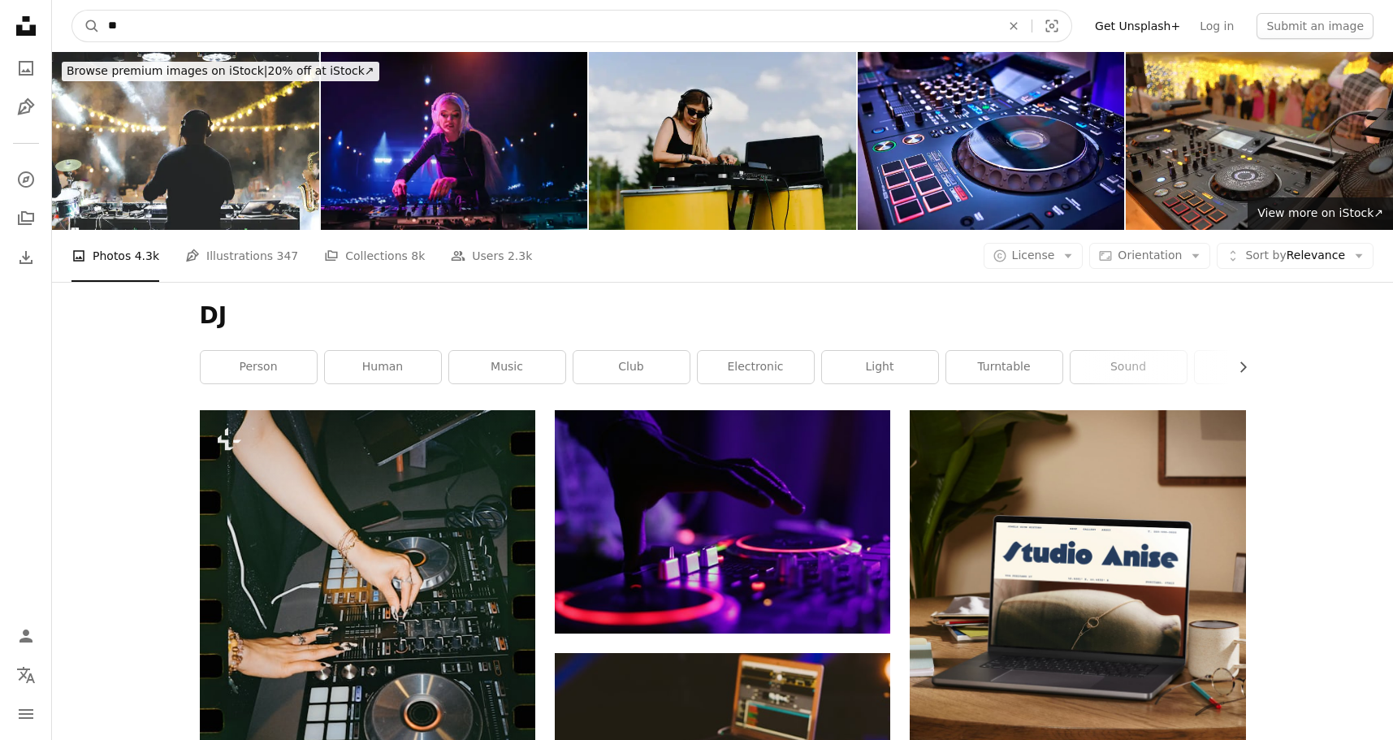
click at [430, 15] on input "**" at bounding box center [548, 26] width 896 height 31
drag, startPoint x: 430, startPoint y: 28, endPoint x: 167, endPoint y: 20, distance: 263.3
click at [167, 20] on input "**" at bounding box center [548, 26] width 896 height 31
